Goal: Use online tool/utility: Utilize a website feature to perform a specific function

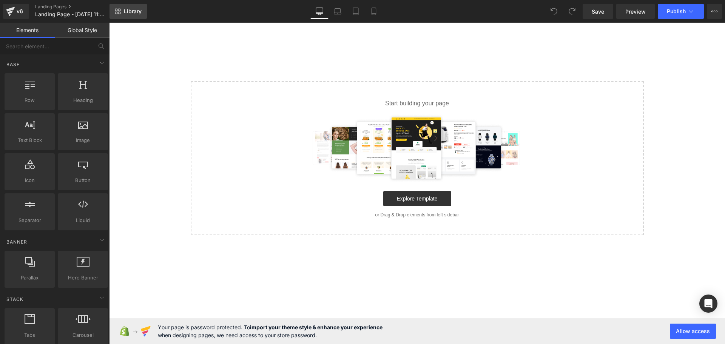
click at [130, 13] on span "Library" at bounding box center [133, 11] width 18 height 7
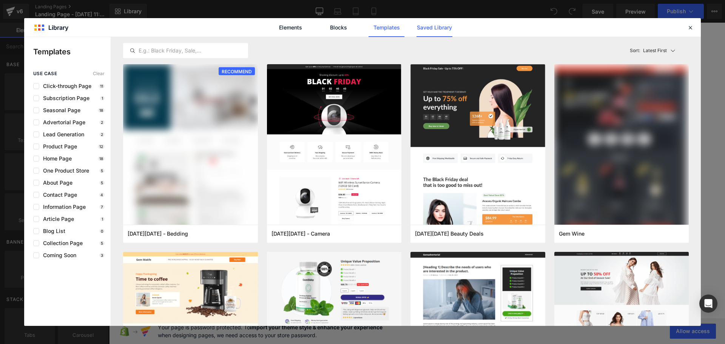
click at [431, 28] on link "Saved Library" at bounding box center [435, 27] width 36 height 19
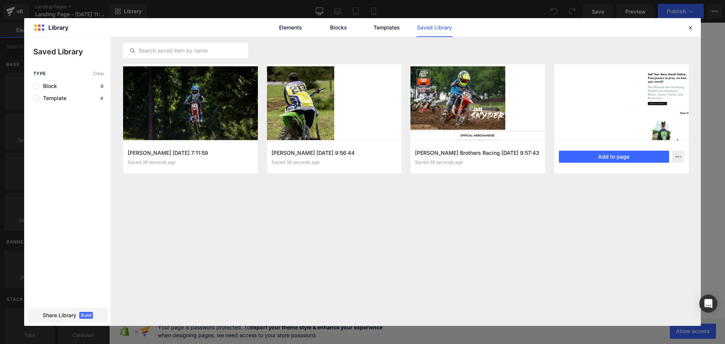
click at [604, 118] on div at bounding box center [621, 102] width 135 height 76
click at [617, 156] on button "Add to page" at bounding box center [614, 157] width 111 height 12
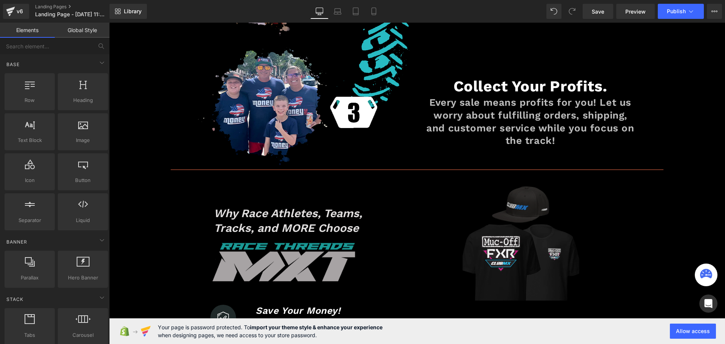
scroll to position [506, 0]
click at [17, 10] on div "v6" at bounding box center [19, 11] width 9 height 10
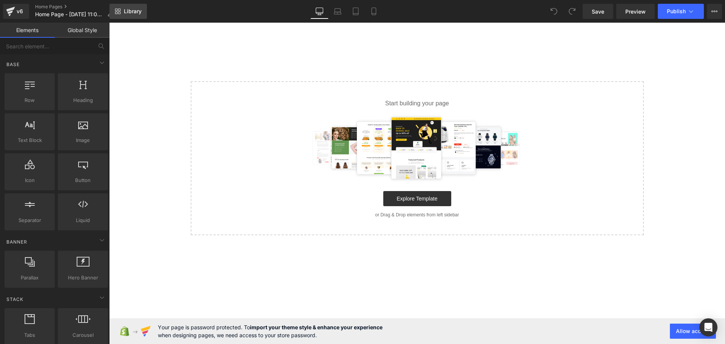
click at [132, 10] on span "Library" at bounding box center [133, 11] width 18 height 7
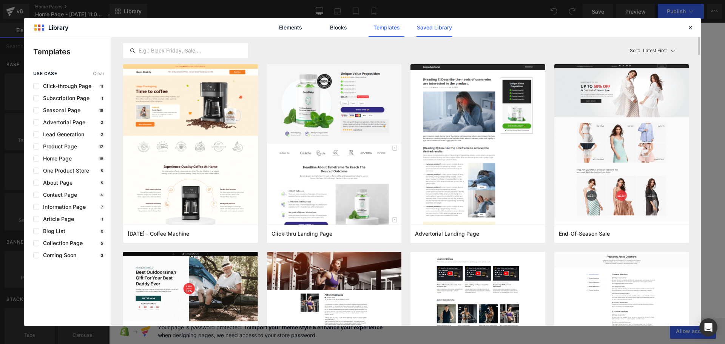
click at [442, 27] on link "Saved Library" at bounding box center [435, 27] width 36 height 19
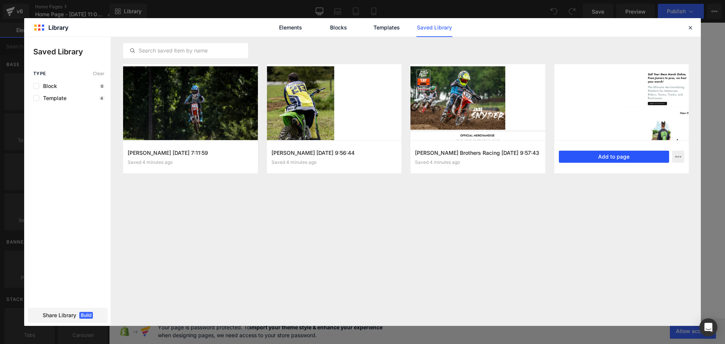
click at [600, 154] on button "Add to page" at bounding box center [614, 157] width 111 height 12
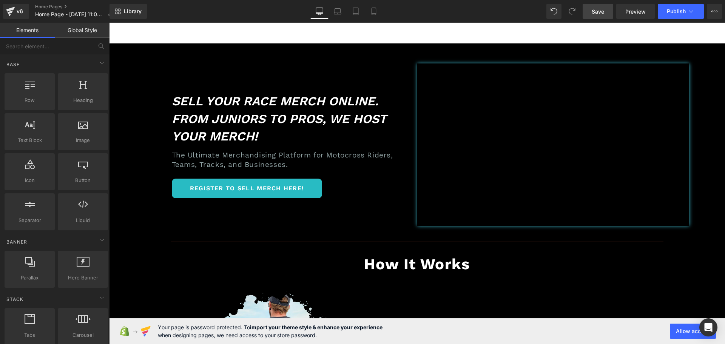
drag, startPoint x: 599, startPoint y: 11, endPoint x: 502, endPoint y: 6, distance: 97.6
click at [599, 11] on span "Save" at bounding box center [598, 12] width 12 height 8
click at [8, 11] on icon at bounding box center [10, 9] width 9 height 5
